Goal: Information Seeking & Learning: Learn about a topic

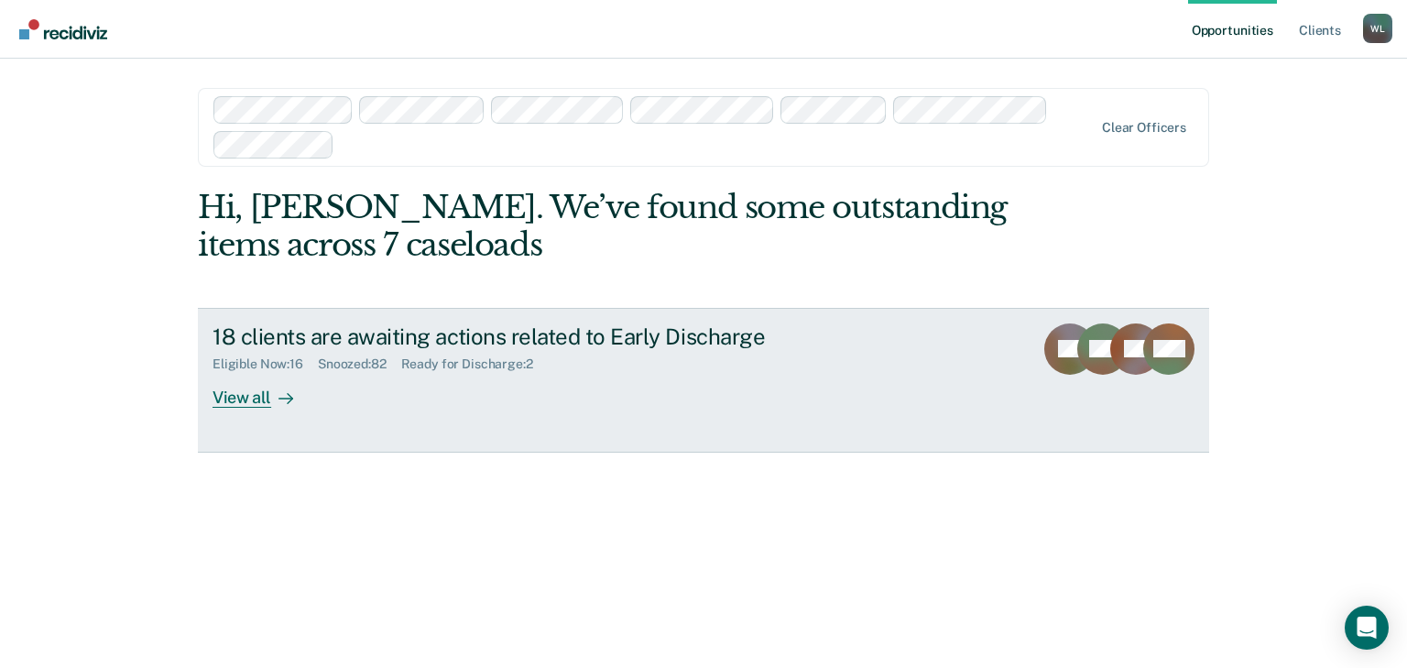
click at [249, 405] on div "View all" at bounding box center [264, 390] width 103 height 36
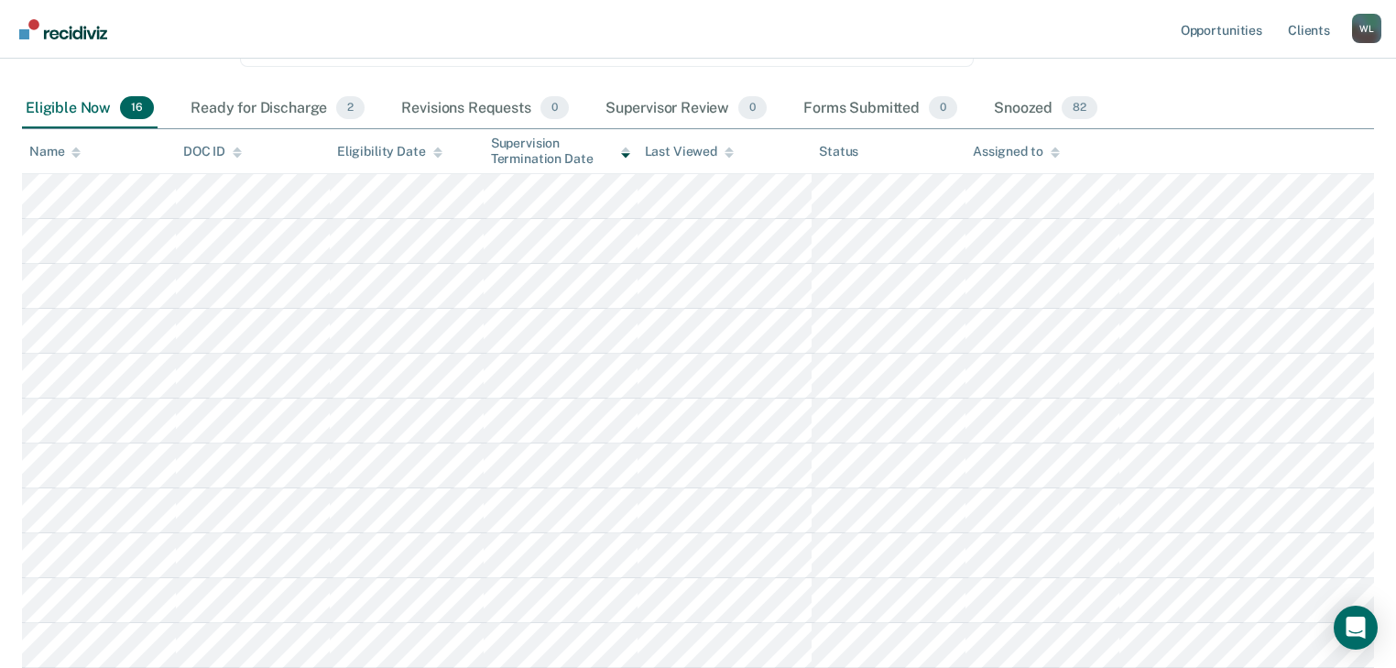
scroll to position [193, 0]
